Goal: Task Accomplishment & Management: Manage account settings

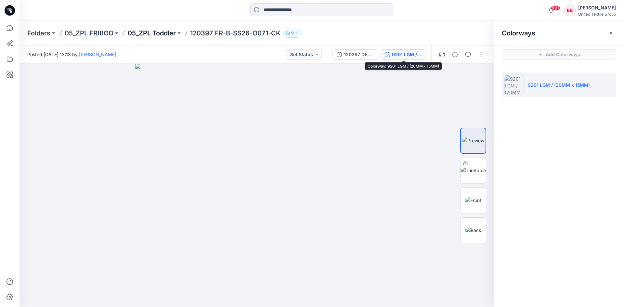
click at [163, 33] on p "05_ZPL Toddler" at bounding box center [152, 33] width 48 height 9
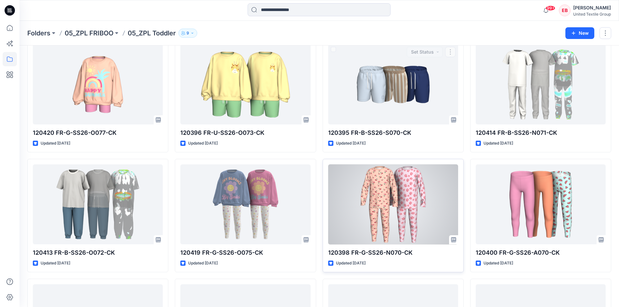
scroll to position [281, 0]
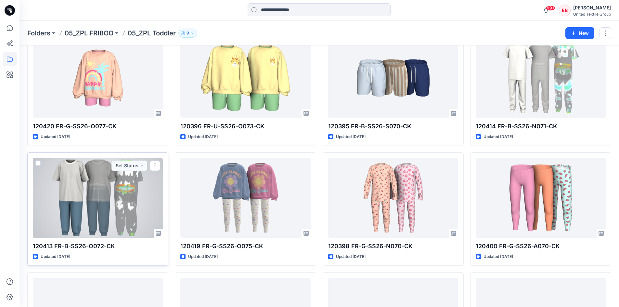
click at [120, 215] on div at bounding box center [98, 198] width 130 height 80
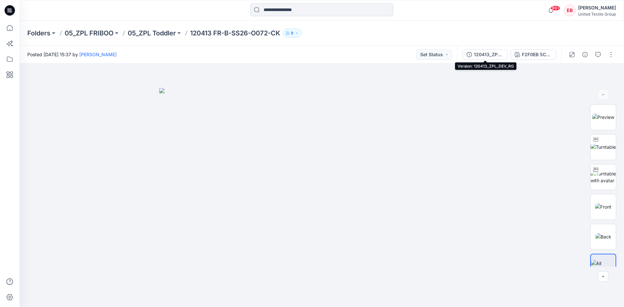
click at [502, 53] on div "120413_ZPL_DEV_RG" at bounding box center [489, 54] width 30 height 7
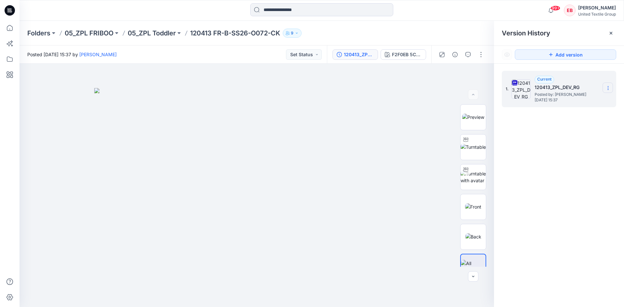
click at [605, 86] on section at bounding box center [608, 88] width 10 height 10
click at [588, 98] on span "Download Source BW File" at bounding box center [575, 101] width 55 height 8
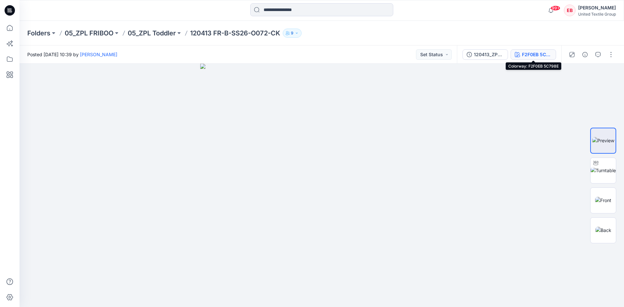
click at [540, 52] on div "F2F0EB 5C798E" at bounding box center [537, 54] width 30 height 7
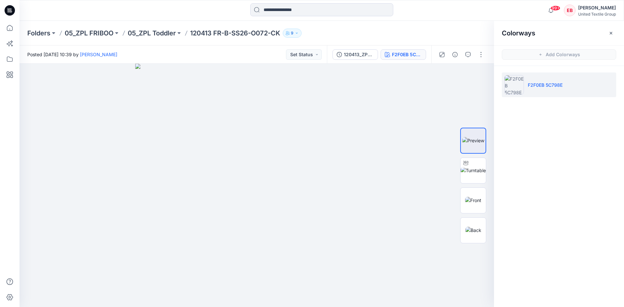
drag, startPoint x: 550, startPoint y: 87, endPoint x: 608, endPoint y: 33, distance: 79.8
click at [608, 33] on button "button" at bounding box center [611, 33] width 10 height 10
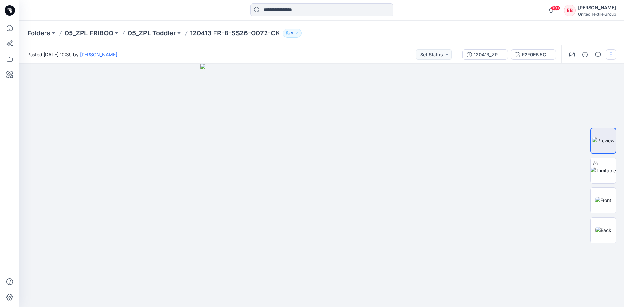
click at [610, 55] on button "button" at bounding box center [611, 54] width 10 height 10
click at [569, 86] on p "Edit" at bounding box center [570, 88] width 8 height 7
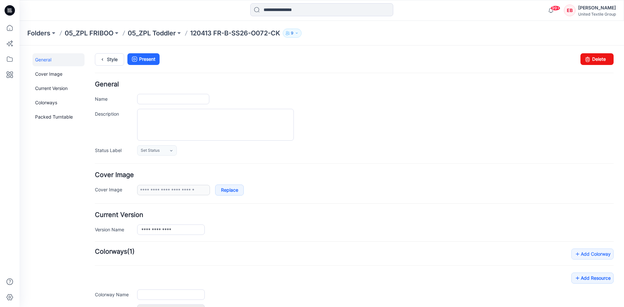
type input "**********"
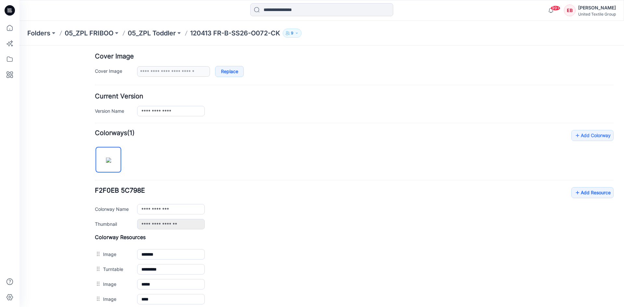
scroll to position [130, 0]
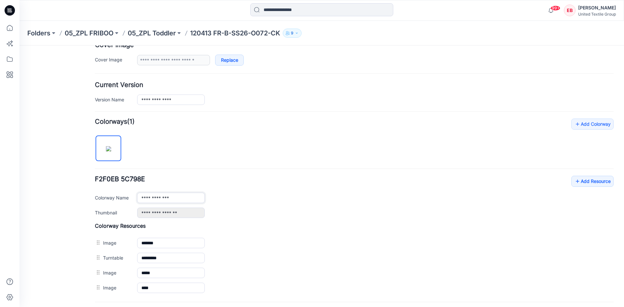
drag, startPoint x: 179, startPoint y: 200, endPoint x: 129, endPoint y: 197, distance: 50.2
click at [129, 197] on div "**********" at bounding box center [354, 198] width 519 height 10
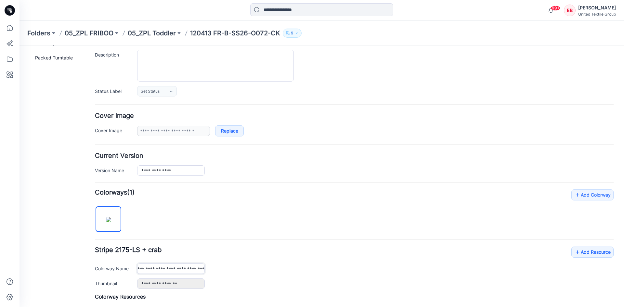
scroll to position [0, 0]
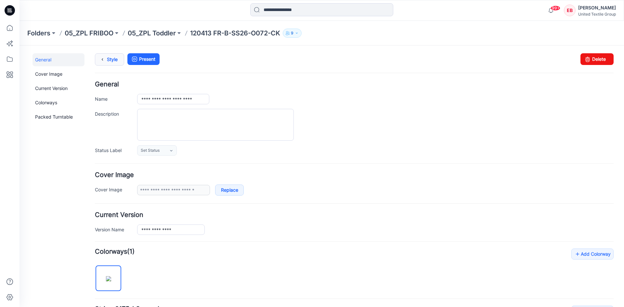
type input "**********"
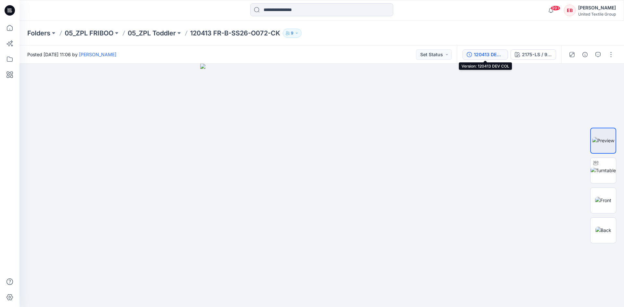
click at [495, 57] on div "120413 DEV COL" at bounding box center [489, 54] width 30 height 7
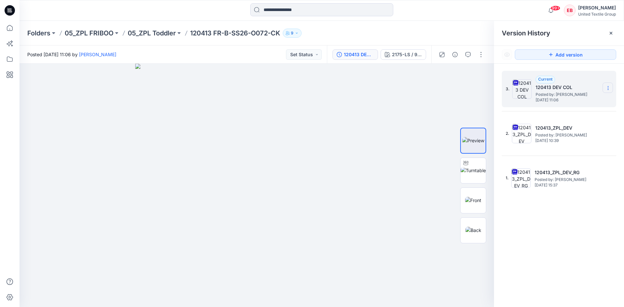
click at [606, 88] on icon at bounding box center [608, 88] width 5 height 5
click at [568, 139] on span "Delete Version" at bounding box center [563, 143] width 31 height 8
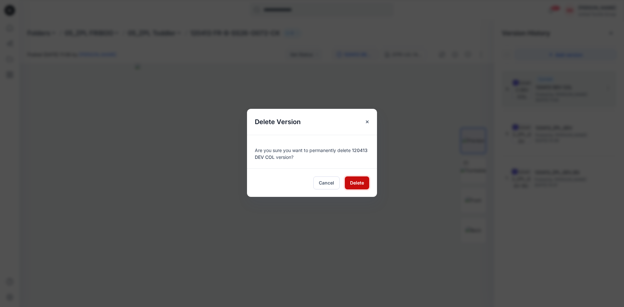
click at [355, 181] on span "Delete" at bounding box center [357, 182] width 14 height 7
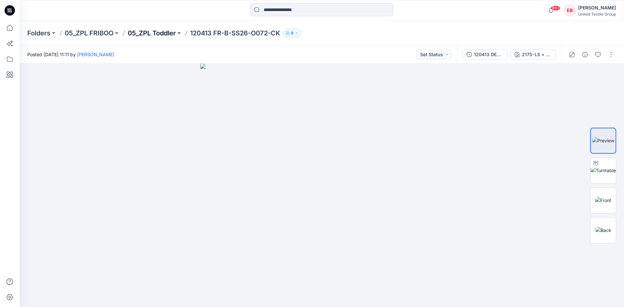
click at [163, 35] on p "05_ZPL Toddler" at bounding box center [152, 33] width 48 height 9
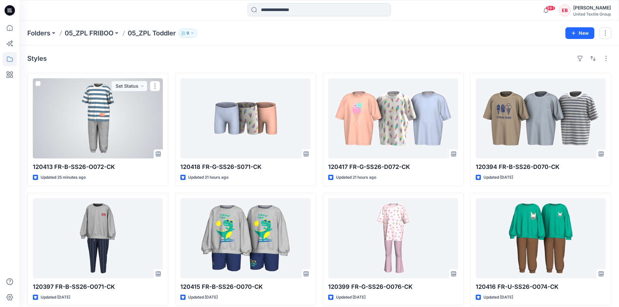
click at [74, 135] on div at bounding box center [98, 118] width 130 height 80
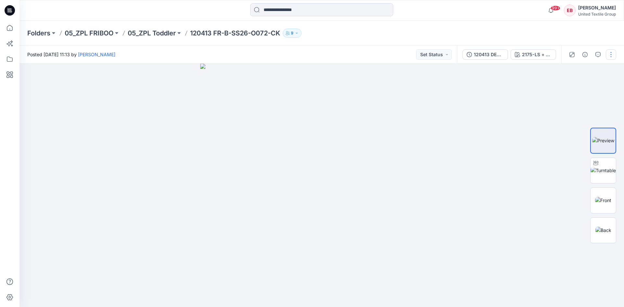
click at [608, 56] on button "button" at bounding box center [611, 54] width 10 height 10
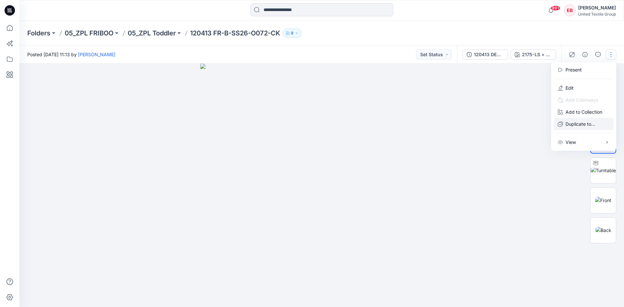
click at [569, 123] on p "Duplicate to..." at bounding box center [581, 124] width 30 height 7
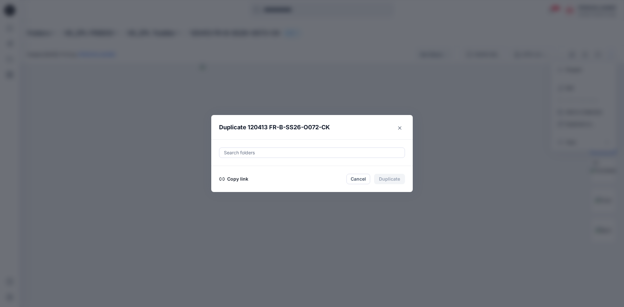
click at [240, 180] on button "Copy link" at bounding box center [234, 179] width 30 height 8
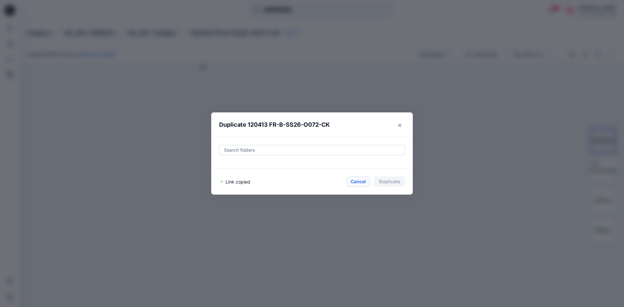
click at [359, 182] on button "Cancel" at bounding box center [359, 182] width 24 height 10
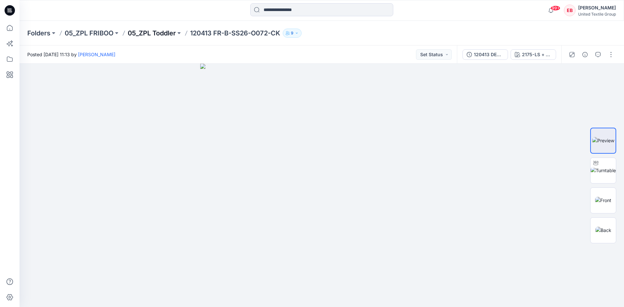
click at [168, 32] on p "05_ZPL Toddler" at bounding box center [152, 33] width 48 height 9
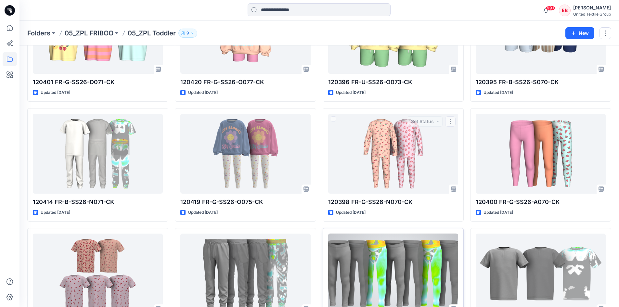
scroll to position [411, 0]
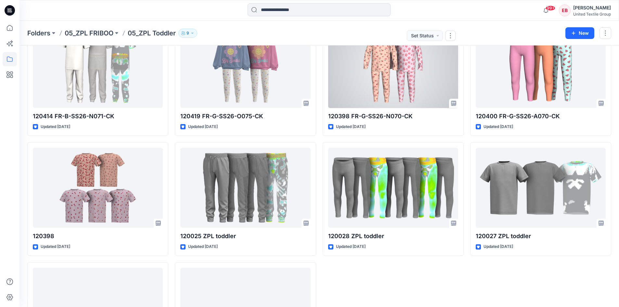
click at [418, 85] on div at bounding box center [393, 68] width 130 height 80
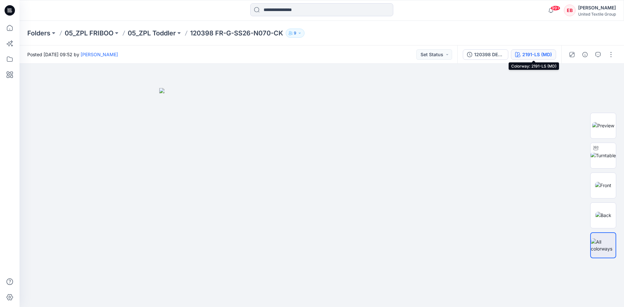
click at [525, 55] on div "2191-LS (MD)" at bounding box center [537, 54] width 30 height 7
